Goal: Task Accomplishment & Management: Complete application form

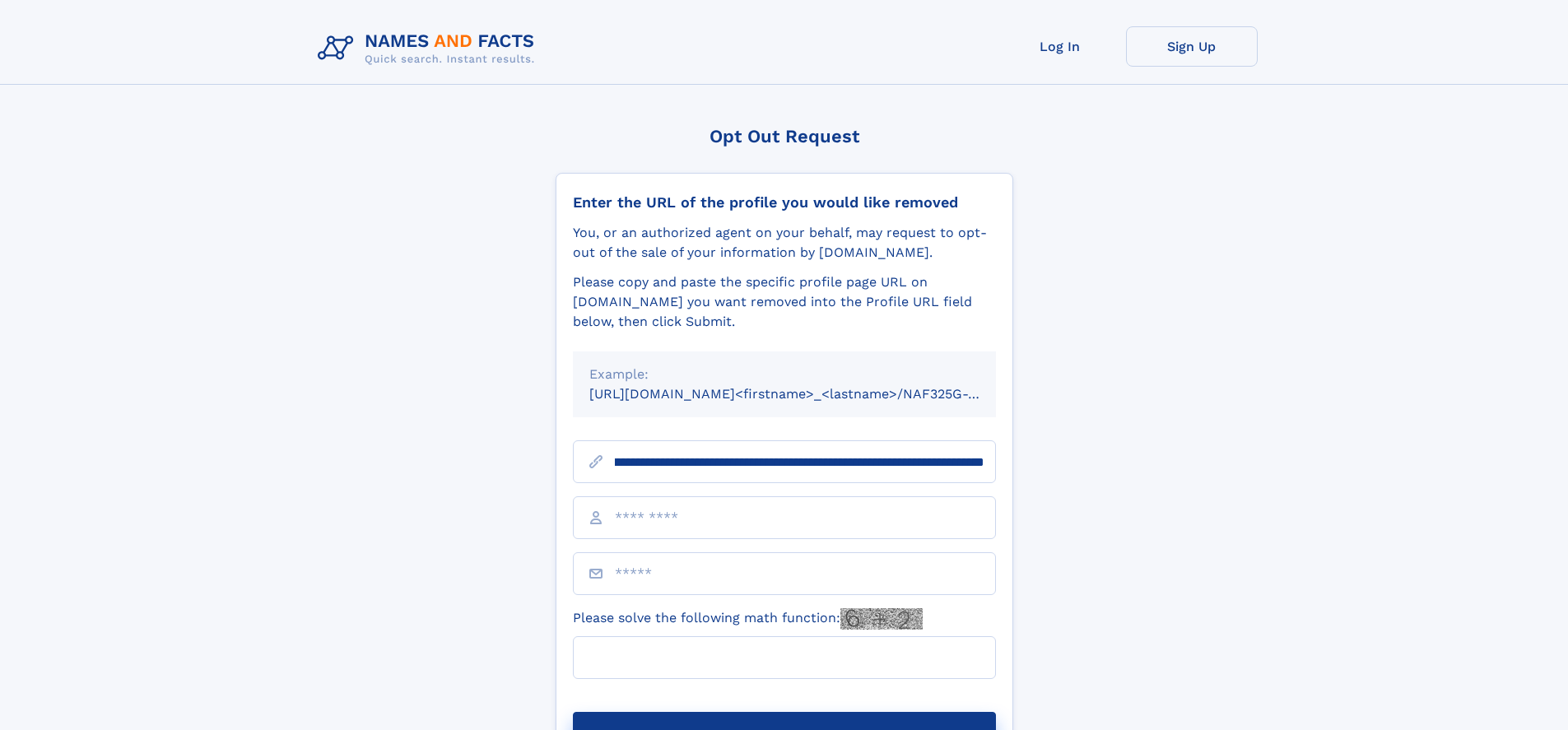
scroll to position [0, 187]
type input "**********"
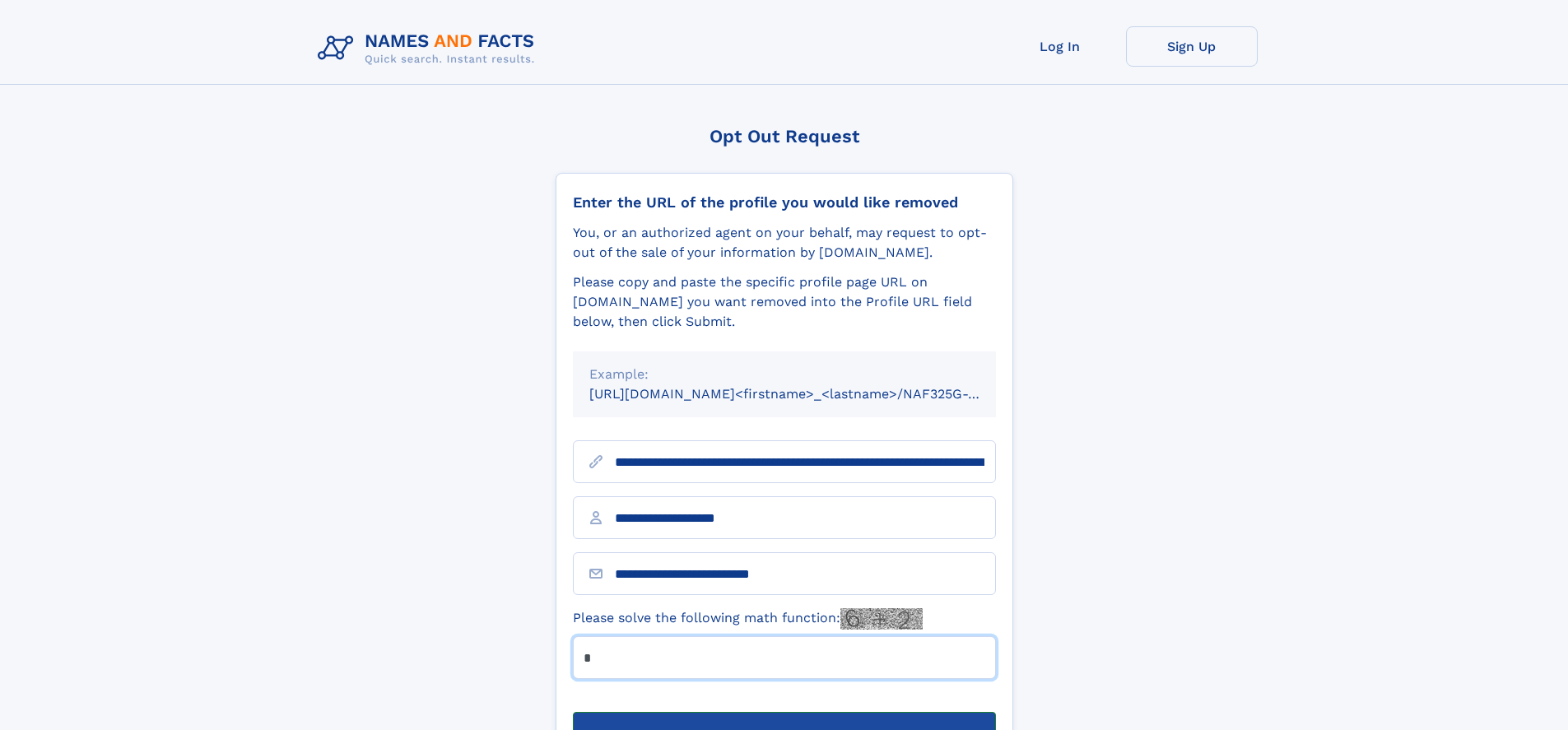
type input "*"
click at [783, 712] on button "Submit Opt Out Request" at bounding box center [784, 738] width 423 height 53
